Goal: Check status: Check status

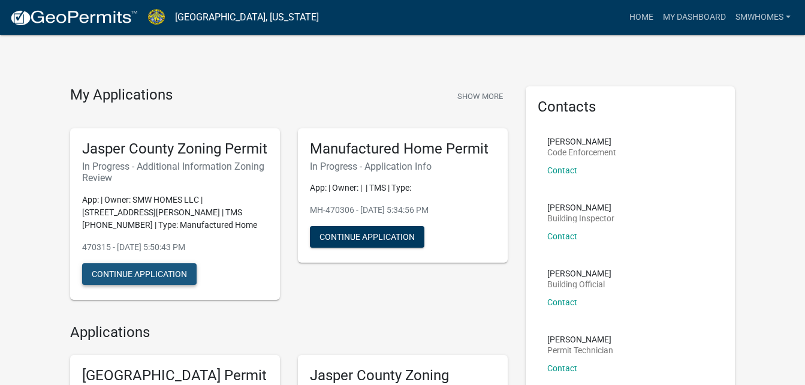
click at [162, 275] on button "Continue Application" at bounding box center [139, 274] width 114 height 22
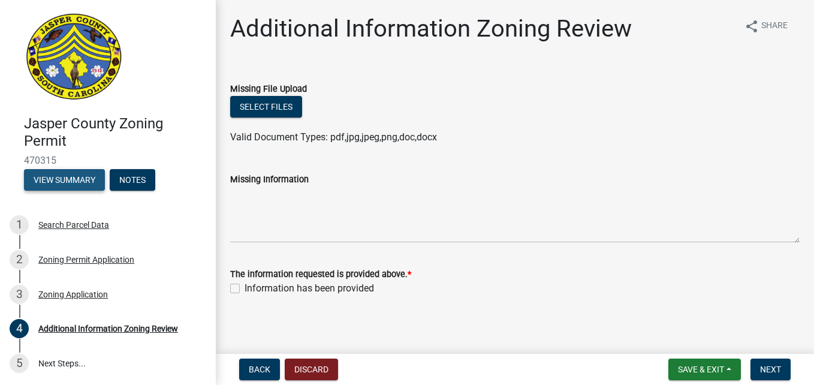
click at [84, 180] on button "View Summary" at bounding box center [64, 180] width 81 height 22
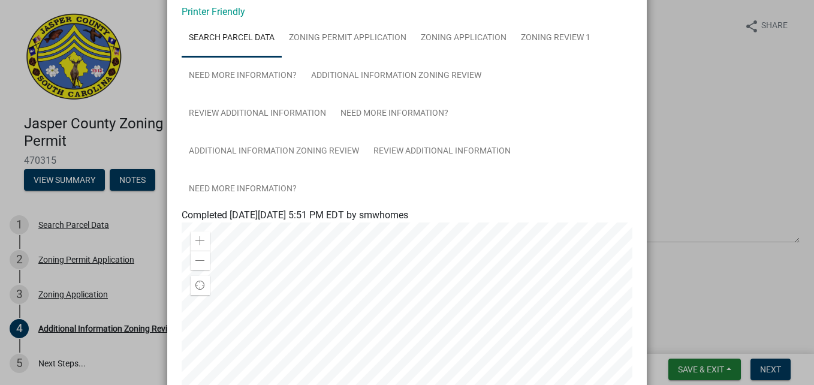
scroll to position [58, 0]
click at [466, 45] on link "Zoning Application" at bounding box center [463, 40] width 100 height 38
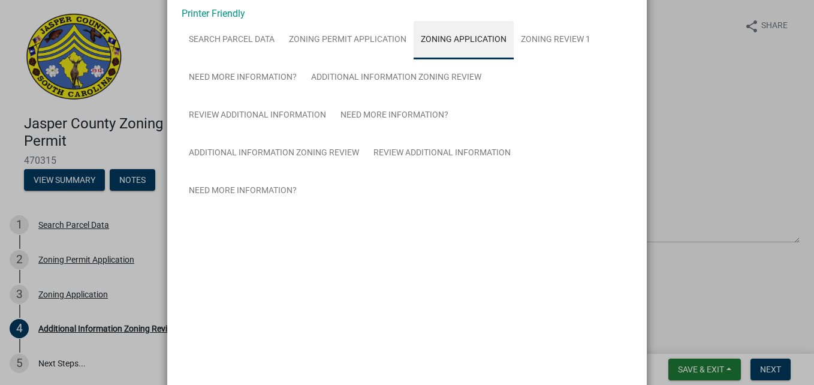
scroll to position [2, 0]
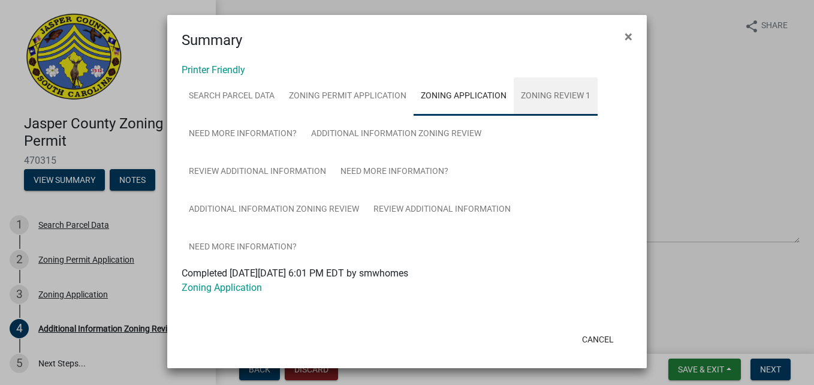
click at [550, 93] on link "Zoning Review 1" at bounding box center [555, 96] width 84 height 38
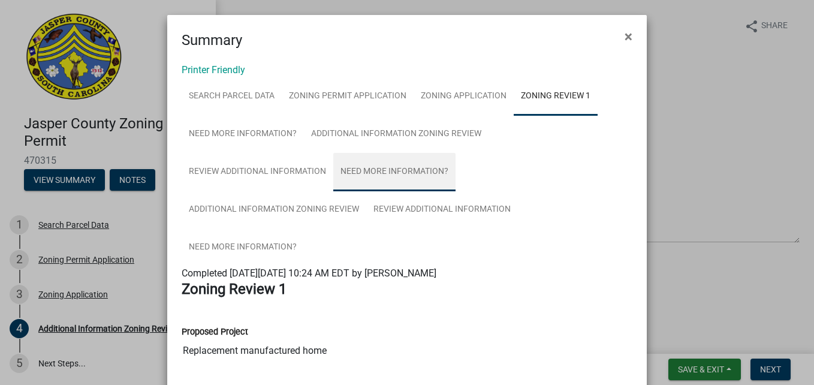
click at [384, 168] on link "Need More Information?" at bounding box center [394, 172] width 122 height 38
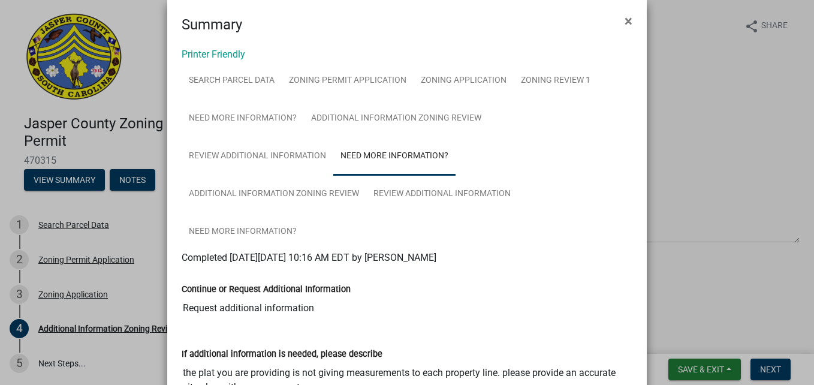
scroll to position [16, 0]
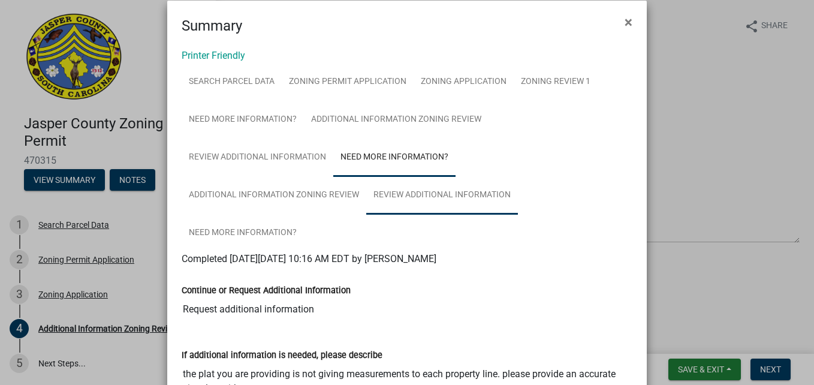
click at [397, 196] on link "Review Additional Information" at bounding box center [442, 195] width 152 height 38
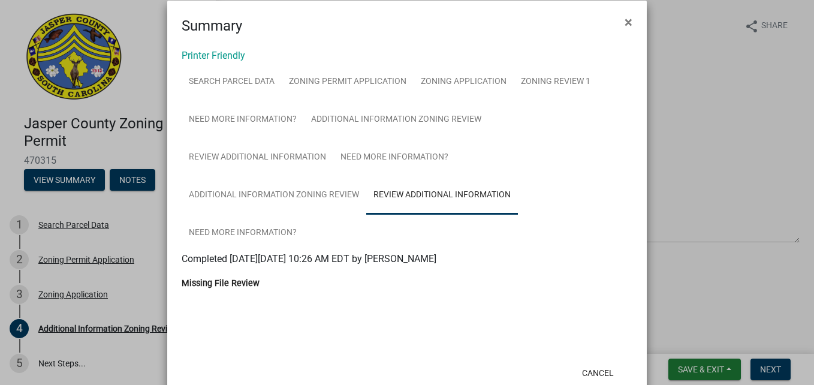
scroll to position [50, 0]
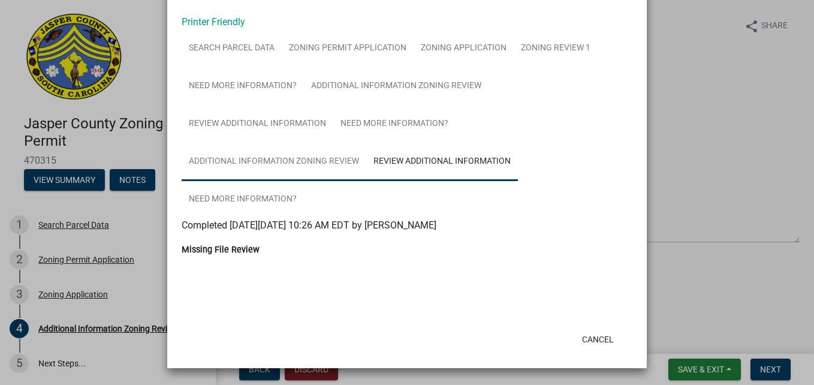
click at [271, 171] on link "Additional Information Zoning Review" at bounding box center [274, 162] width 185 height 38
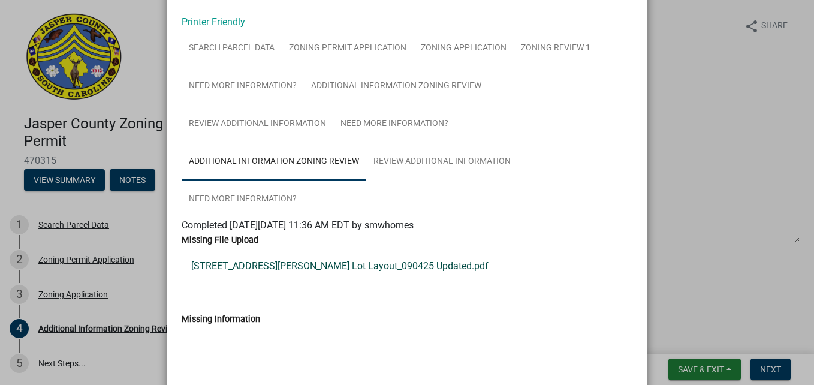
click at [299, 271] on link "[STREET_ADDRESS][PERSON_NAME] Lot Layout_090425 Updated.pdf" at bounding box center [407, 266] width 451 height 29
